Goal: Task Accomplishment & Management: Complete application form

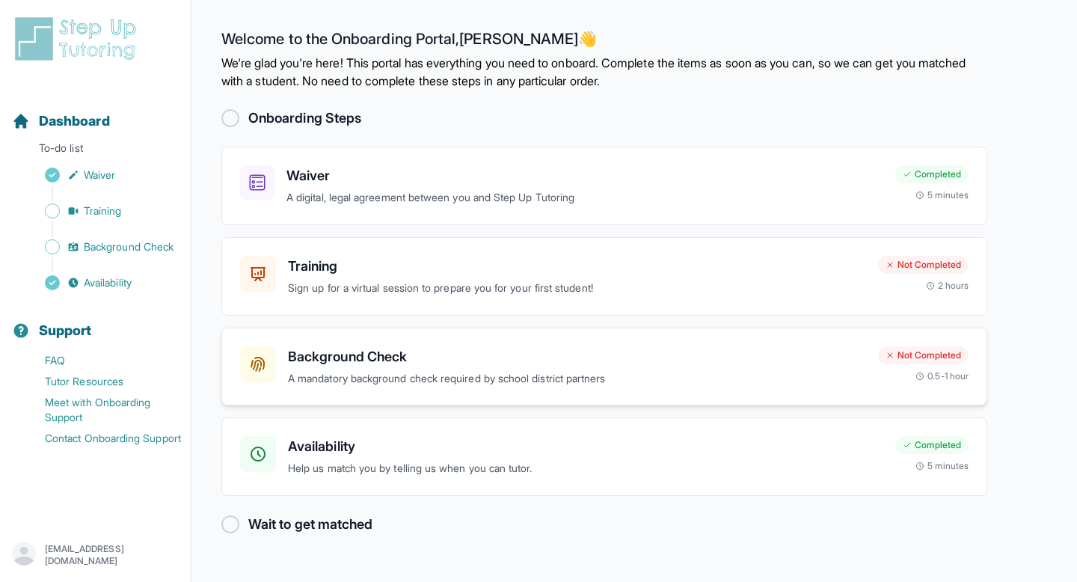
click at [557, 367] on div "Background Check A mandatory background check required by school district partn…" at bounding box center [577, 366] width 578 height 41
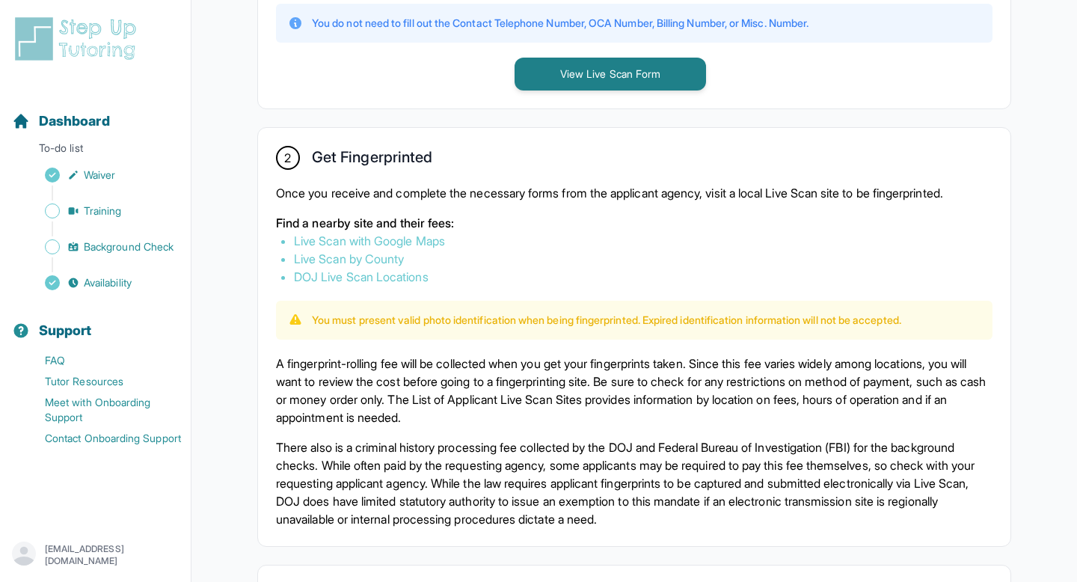
scroll to position [746, 0]
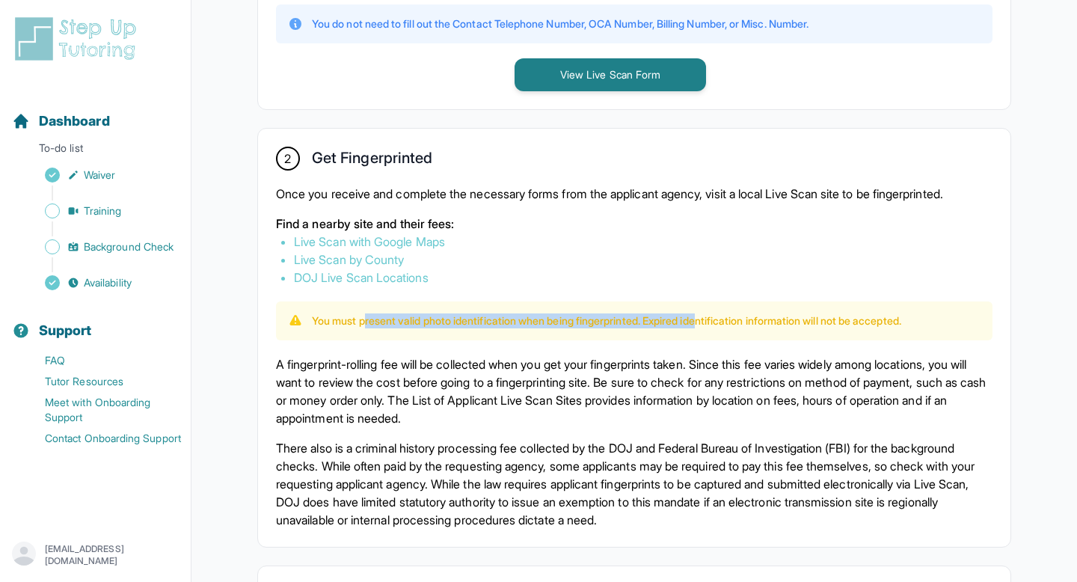
drag, startPoint x: 366, startPoint y: 320, endPoint x: 717, endPoint y: 316, distance: 351.5
click at [718, 316] on p "You must present valid photo identification when being fingerprinted. Expired i…" at bounding box center [606, 320] width 589 height 15
click at [718, 380] on p "A fingerprint-rolling fee will be collected when you get your fingerprints take…" at bounding box center [634, 391] width 716 height 72
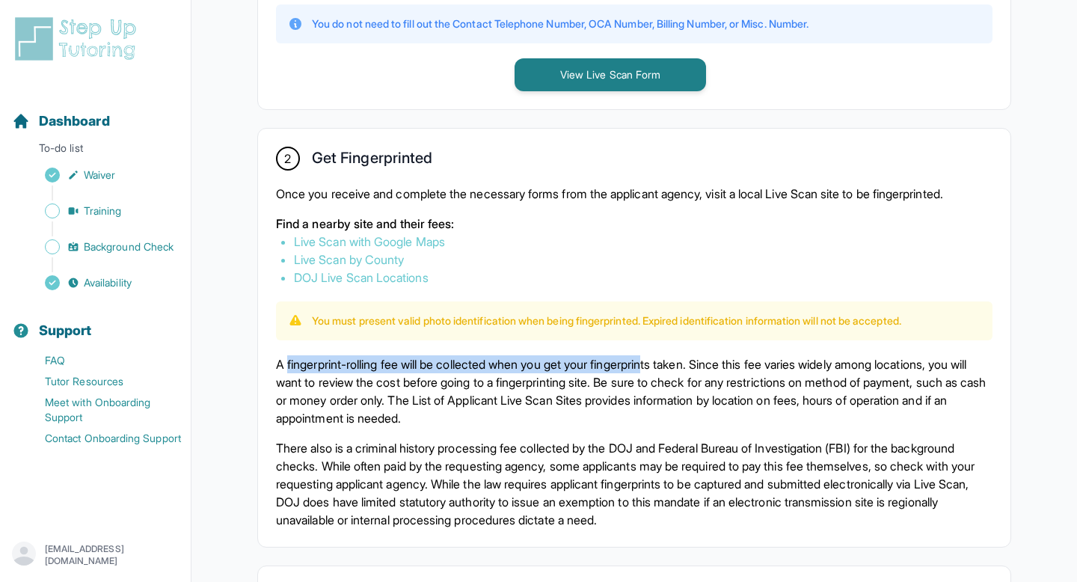
drag, startPoint x: 286, startPoint y: 366, endPoint x: 669, endPoint y: 366, distance: 382.1
click at [669, 366] on p "A fingerprint-rolling fee will be collected when you get your fingerprints take…" at bounding box center [634, 391] width 716 height 72
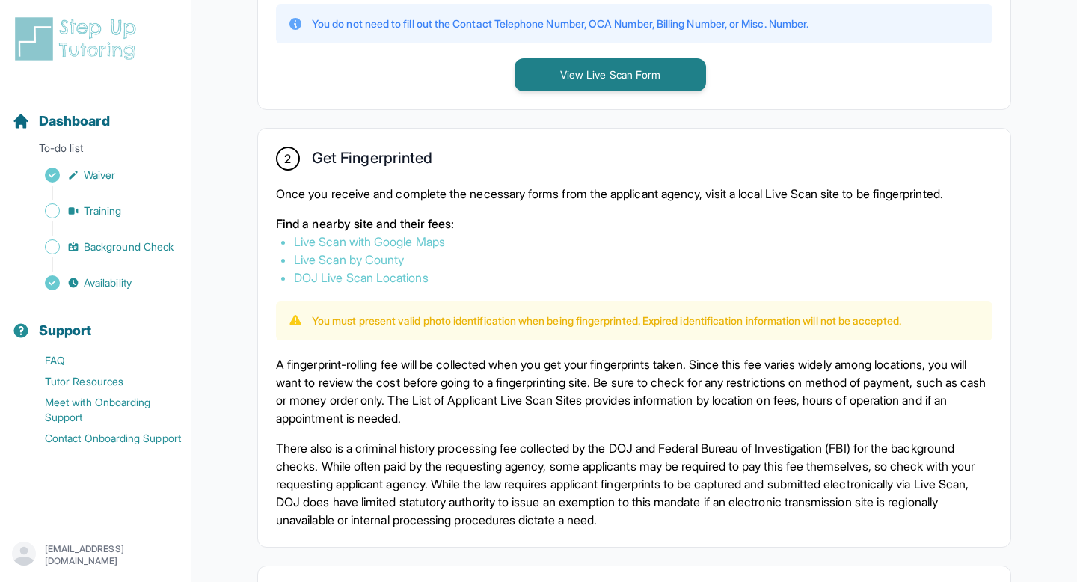
click at [679, 414] on p "A fingerprint-rolling fee will be collected when you get your fingerprints take…" at bounding box center [634, 391] width 716 height 72
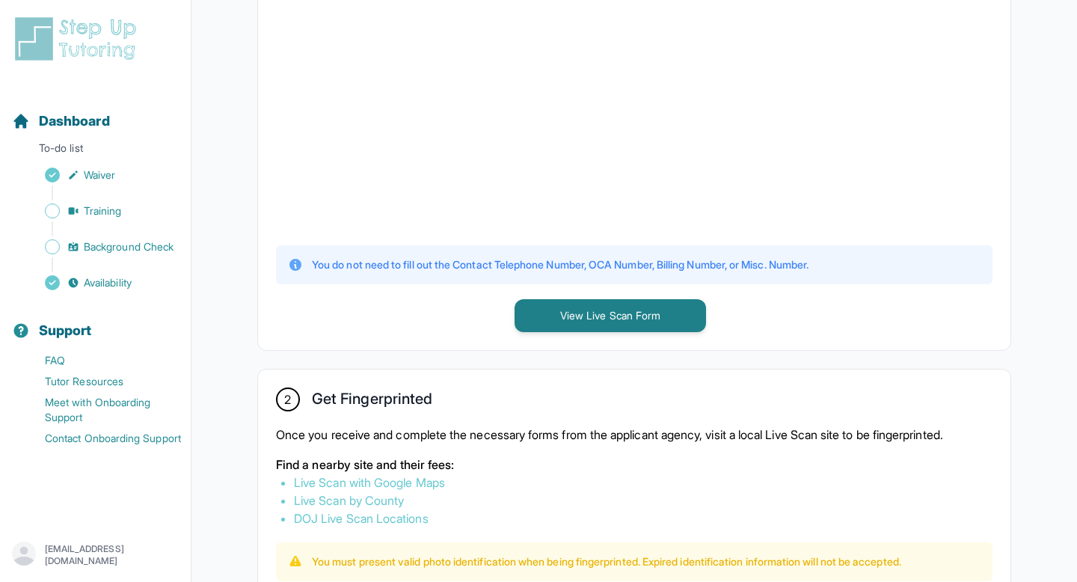
scroll to position [505, 0]
click at [671, 317] on button "View Live Scan Form" at bounding box center [609, 316] width 191 height 33
click at [651, 310] on button "View Live Scan Form" at bounding box center [609, 316] width 191 height 33
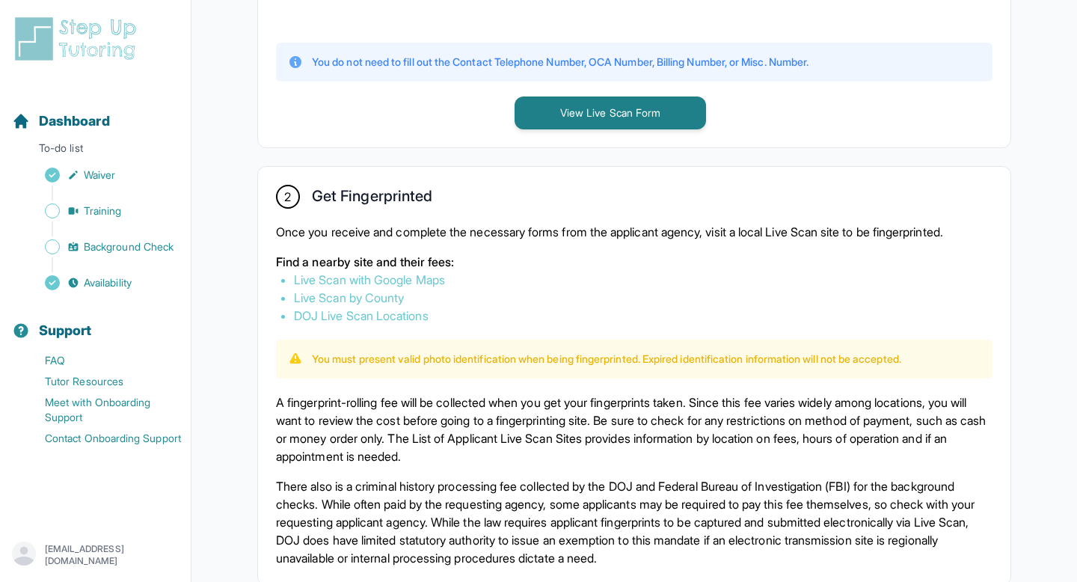
scroll to position [1031, 0]
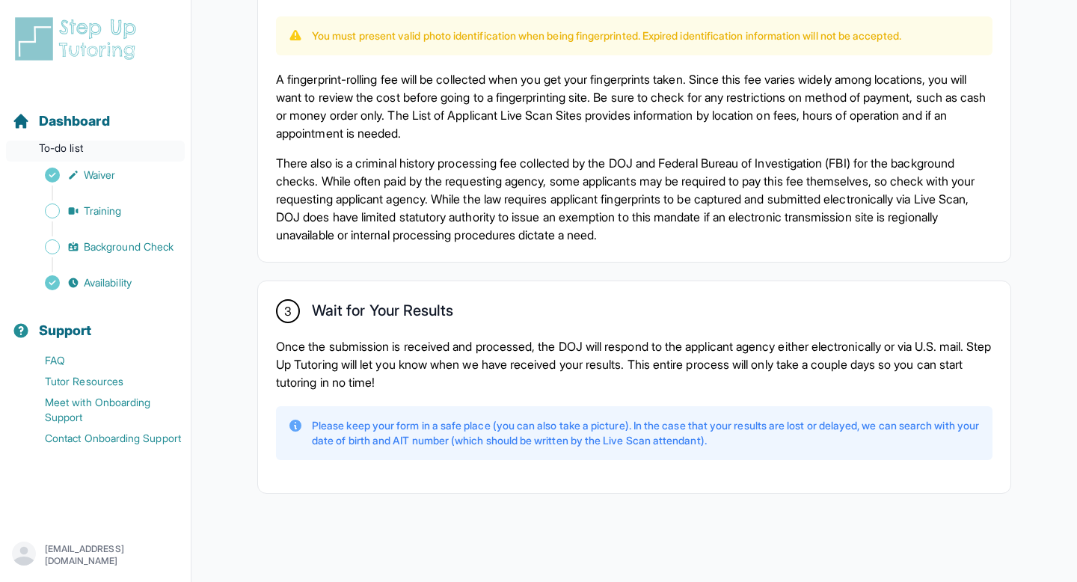
click at [65, 146] on p "To-do list" at bounding box center [95, 151] width 179 height 21
click at [84, 130] on span "Dashboard" at bounding box center [74, 121] width 71 height 21
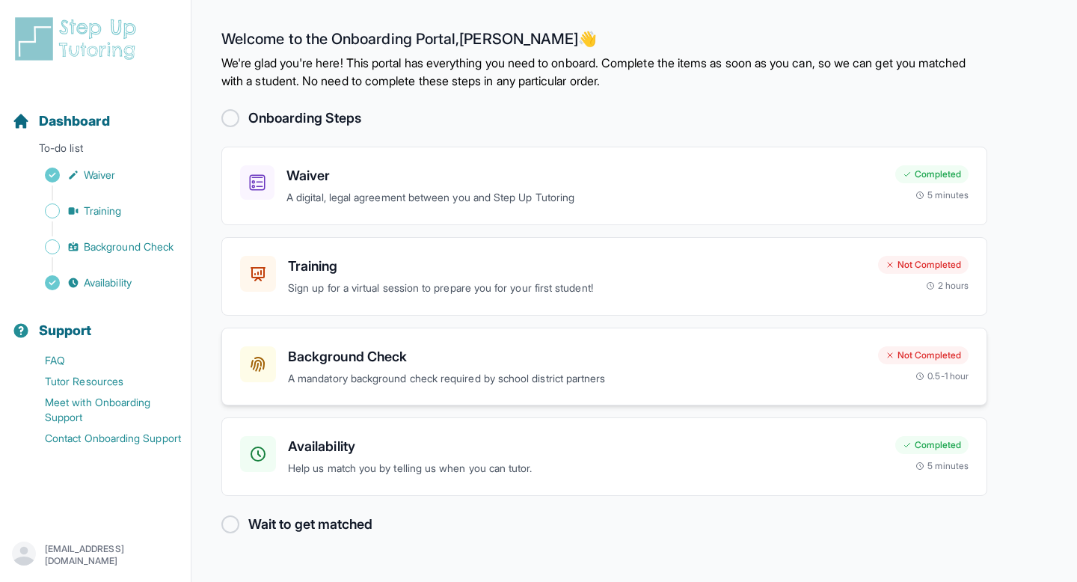
click at [413, 364] on h3 "Background Check" at bounding box center [577, 356] width 578 height 21
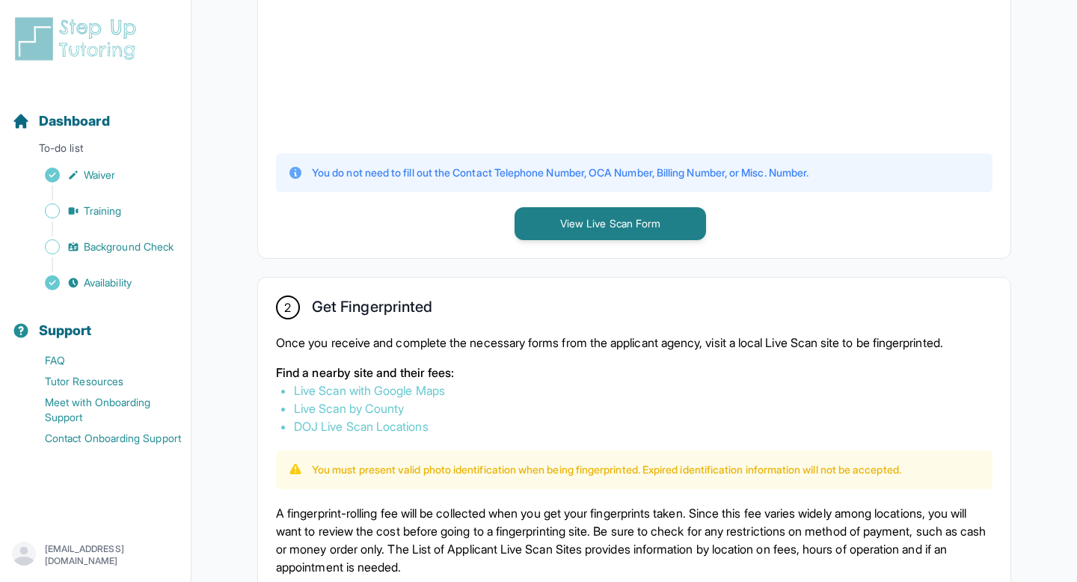
scroll to position [693, 0]
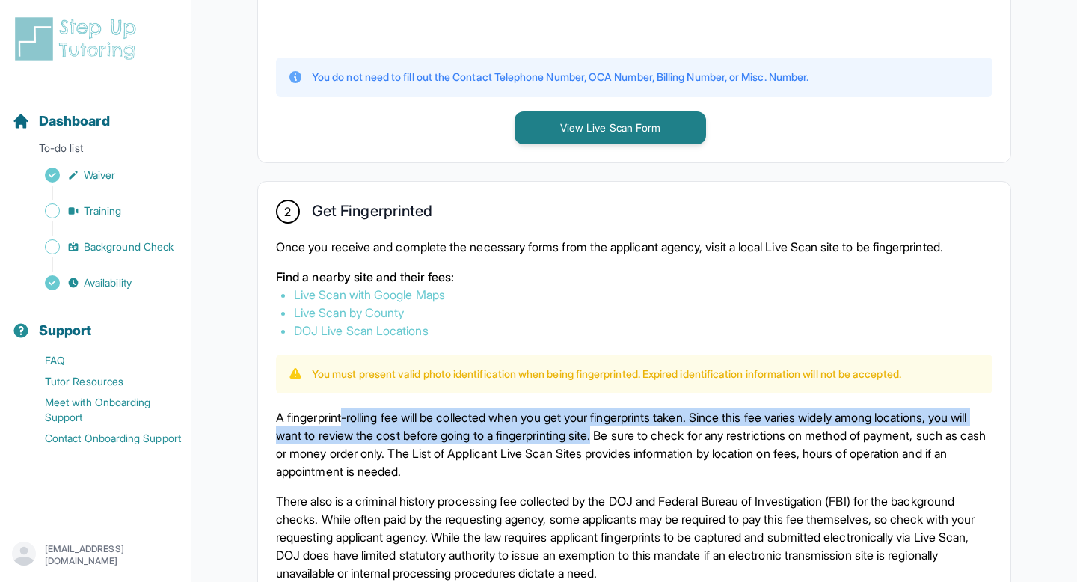
drag, startPoint x: 348, startPoint y: 418, endPoint x: 659, endPoint y: 443, distance: 311.3
click at [659, 443] on p "A fingerprint-rolling fee will be collected when you get your fingerprints take…" at bounding box center [634, 444] width 716 height 72
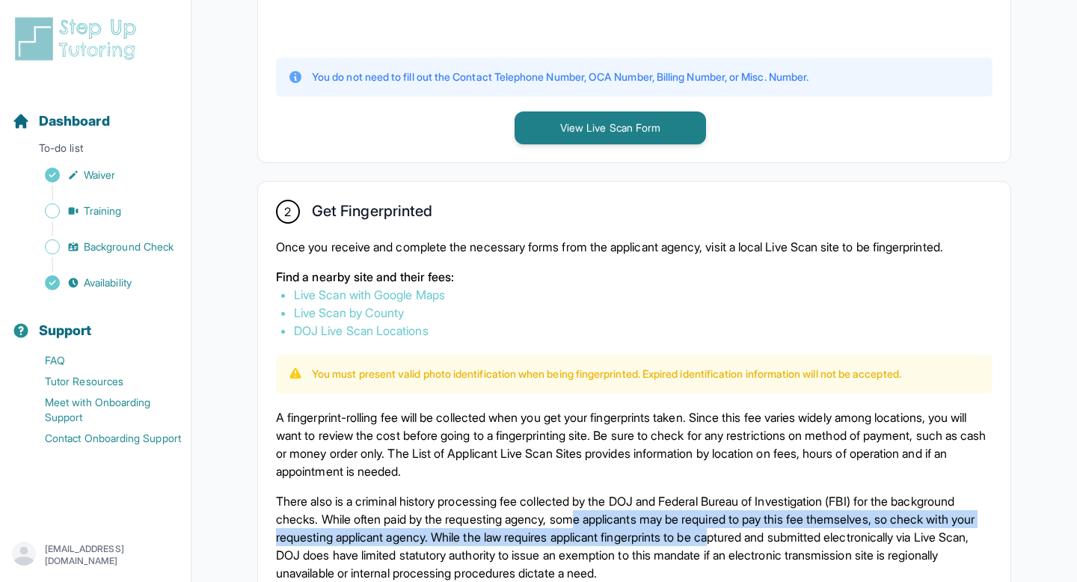
drag, startPoint x: 663, startPoint y: 523, endPoint x: 846, endPoint y: 525, distance: 184.0
click at [847, 526] on p "There also is a criminal history processing fee collected by the DOJ and Federa…" at bounding box center [634, 537] width 716 height 90
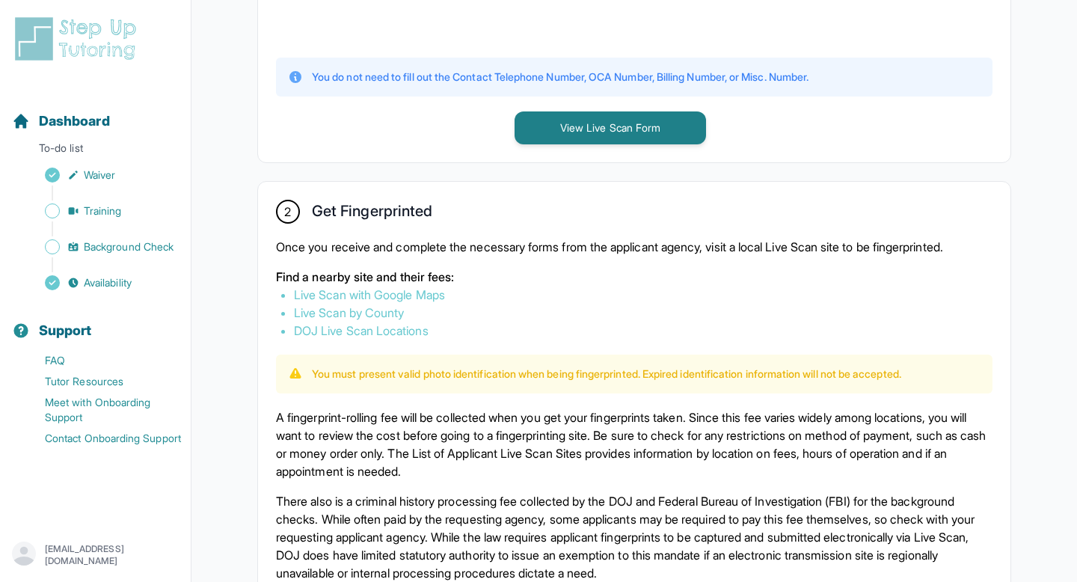
click at [843, 558] on p "There also is a criminal history processing fee collected by the DOJ and Federa…" at bounding box center [634, 537] width 716 height 90
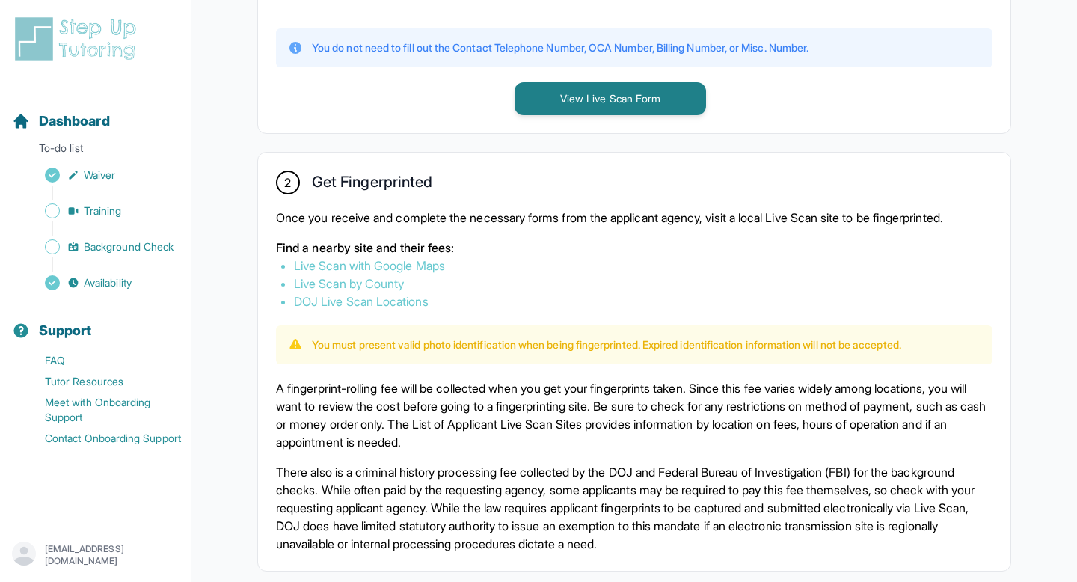
scroll to position [731, 0]
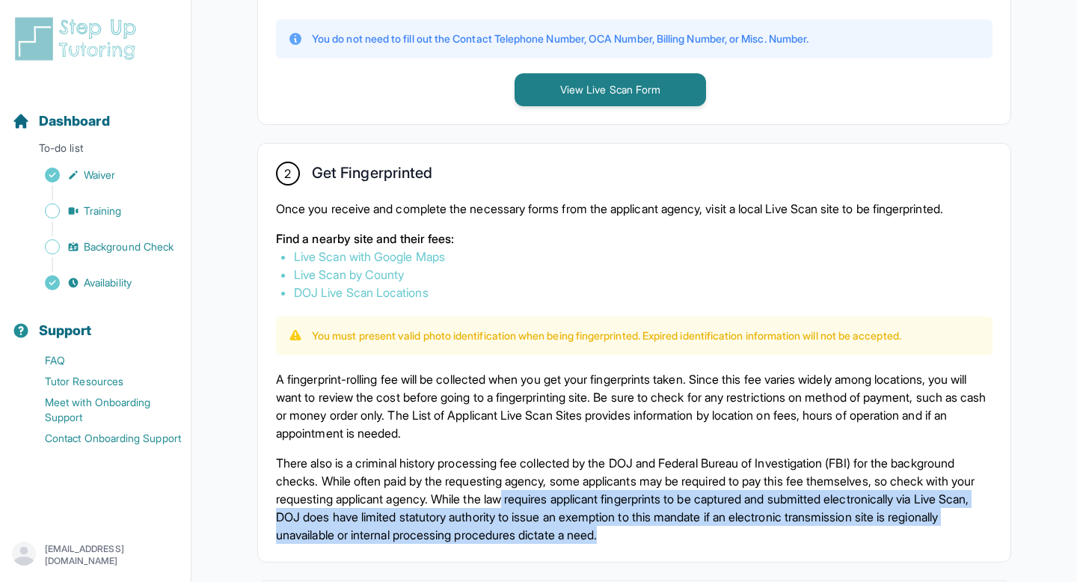
drag, startPoint x: 624, startPoint y: 500, endPoint x: 909, endPoint y: 526, distance: 286.8
click at [909, 526] on p "There also is a criminal history processing fee collected by the DOJ and Federa…" at bounding box center [634, 499] width 716 height 90
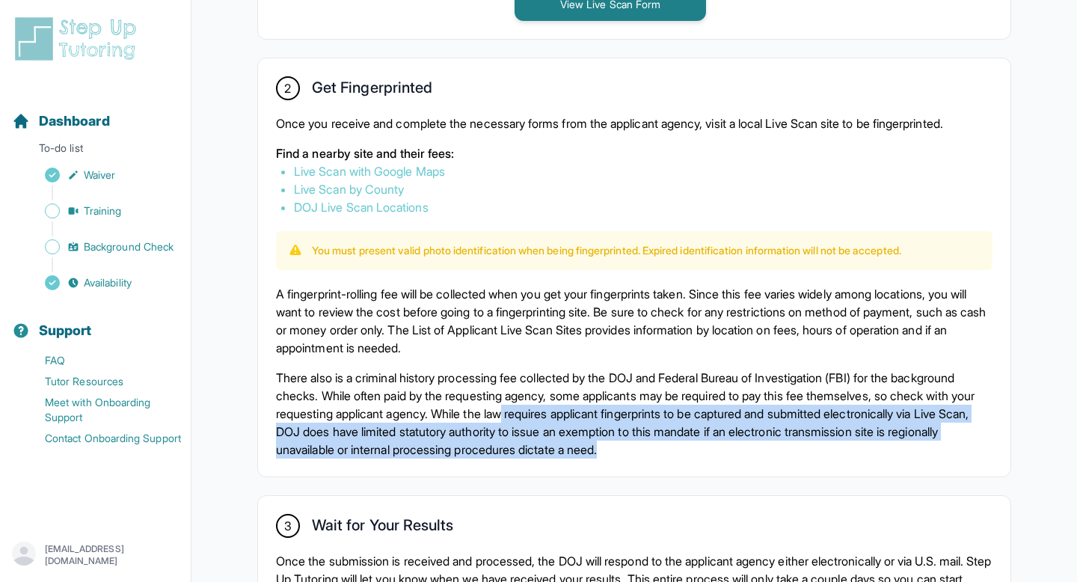
scroll to position [830, 0]
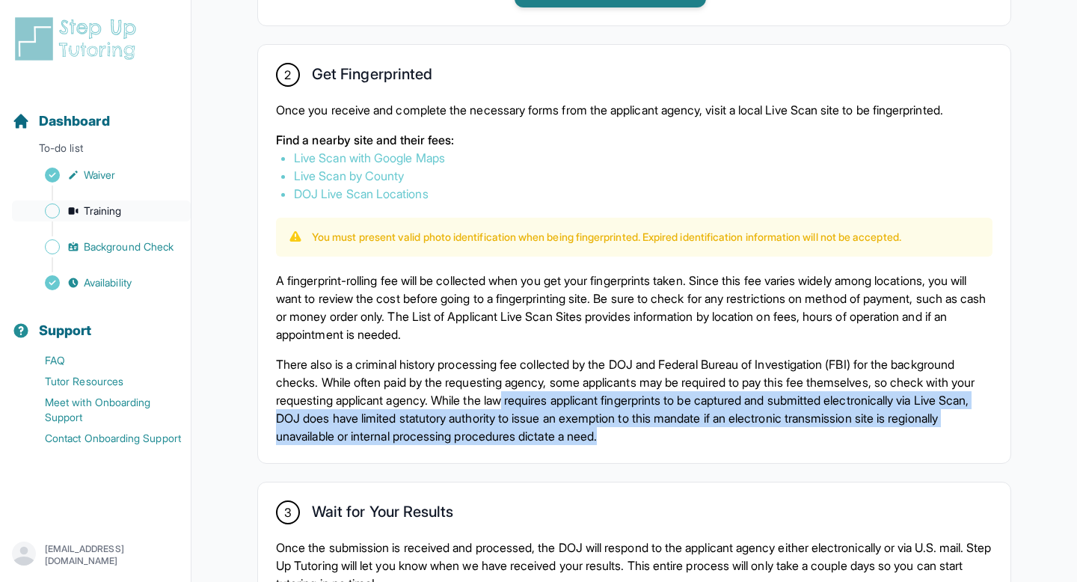
click at [99, 212] on span "Training" at bounding box center [103, 210] width 38 height 15
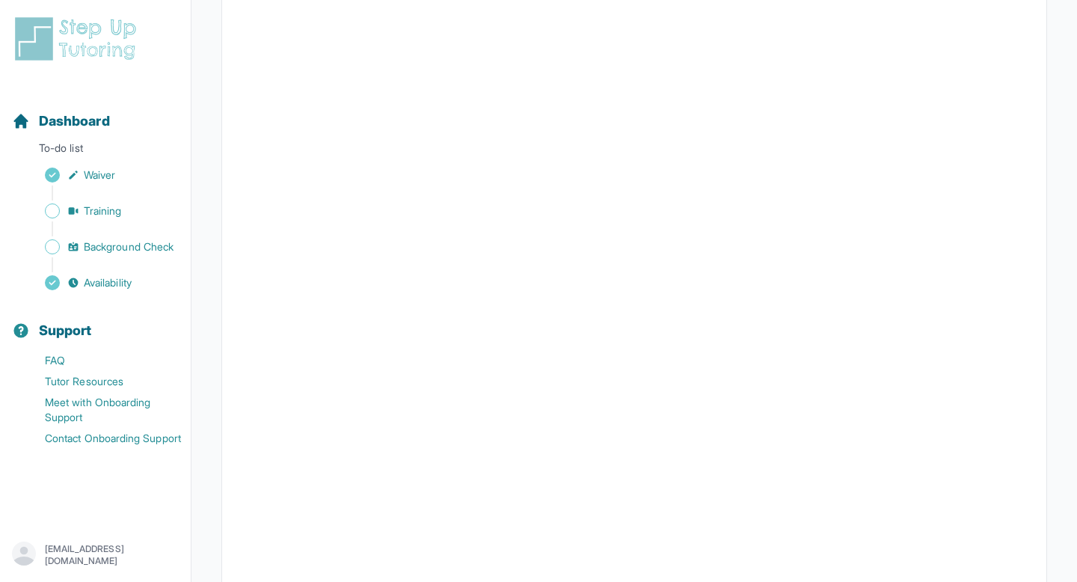
scroll to position [307, 0]
click at [83, 379] on link "Tutor Resources" at bounding box center [101, 381] width 179 height 21
click at [98, 171] on span "Waiver" at bounding box center [99, 174] width 31 height 15
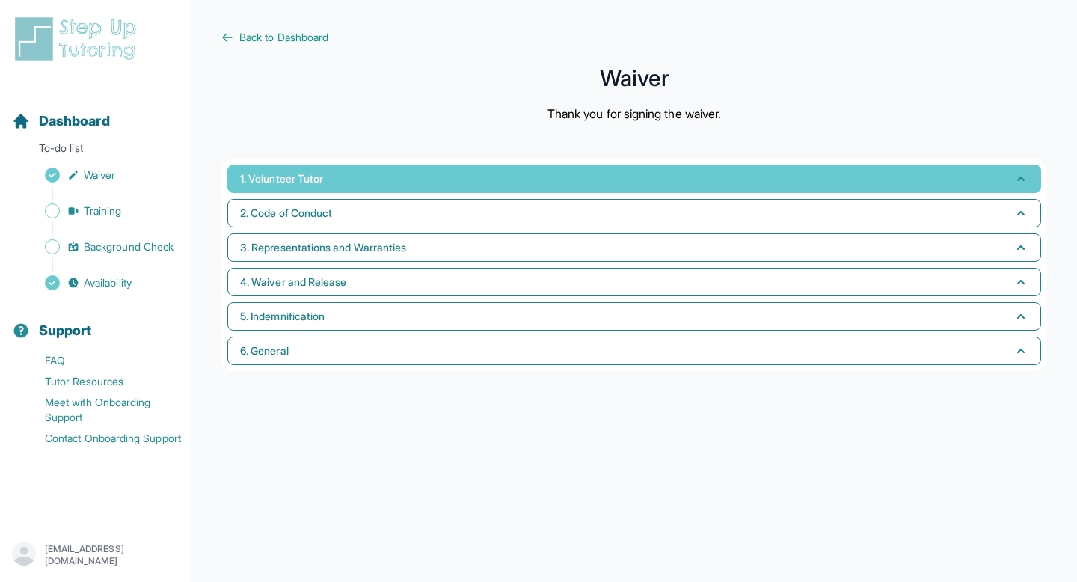
click at [559, 180] on button "1. Volunteer Tutor" at bounding box center [634, 179] width 814 height 28
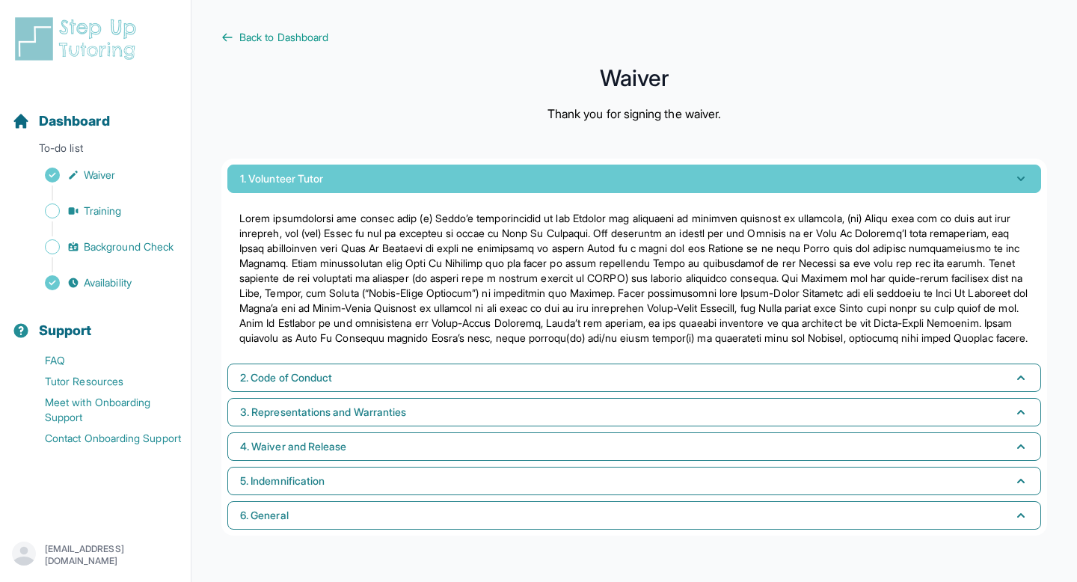
click at [559, 180] on button "1. Volunteer Tutor" at bounding box center [634, 179] width 814 height 28
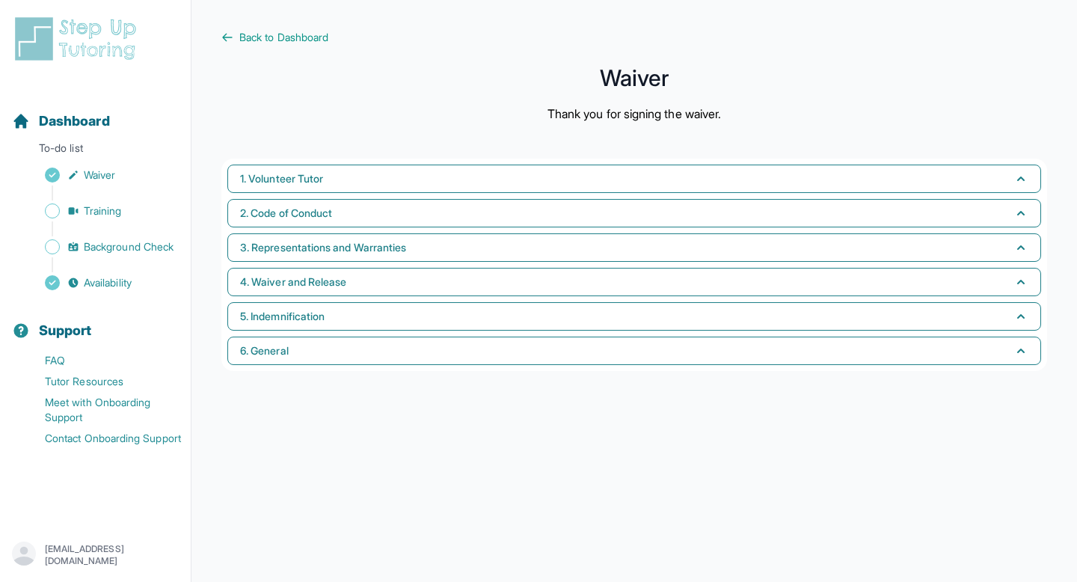
click at [312, 45] on main "Back to Dashboard Waiver Thank you for signing the waiver. 1. Volunteer Tutor 2…" at bounding box center [633, 291] width 885 height 582
click at [307, 36] on span "Back to Dashboard" at bounding box center [283, 37] width 89 height 15
